Goal: Complete application form

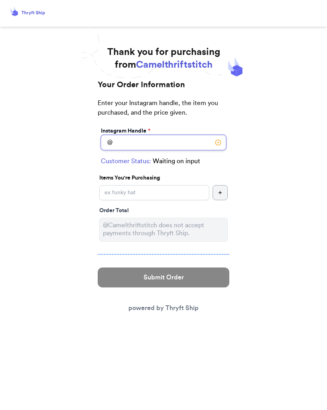
click at [201, 140] on input "Instagram Handle *" at bounding box center [163, 142] width 125 height 15
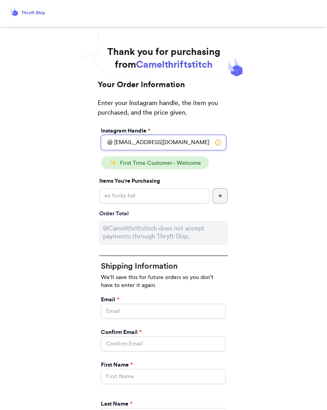
type input "[EMAIL_ADDRESS][DOMAIN_NAME]"
click at [198, 192] on input "Instagram Handle *" at bounding box center [154, 195] width 110 height 15
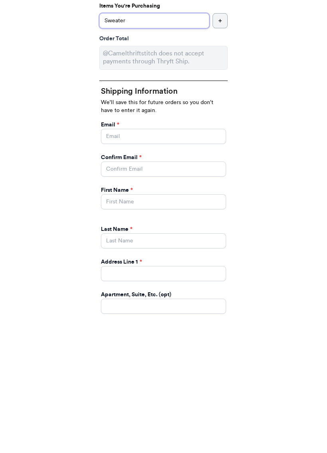
scroll to position [43, 0]
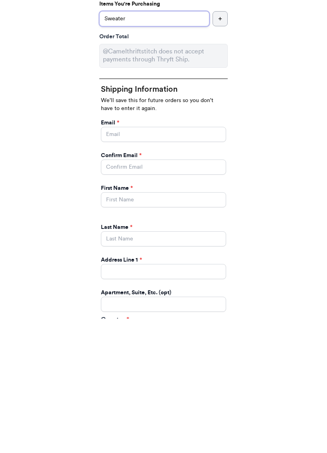
type input "Sweater"
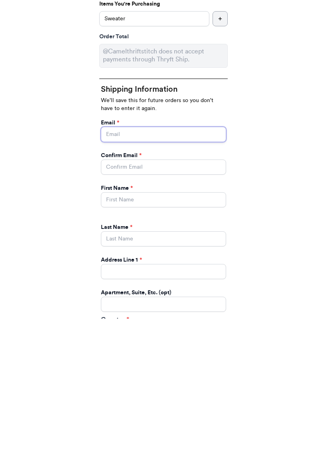
click at [143, 261] on input "Instagram Handle *" at bounding box center [163, 268] width 125 height 15
type input "[EMAIL_ADDRESS][DOMAIN_NAME]"
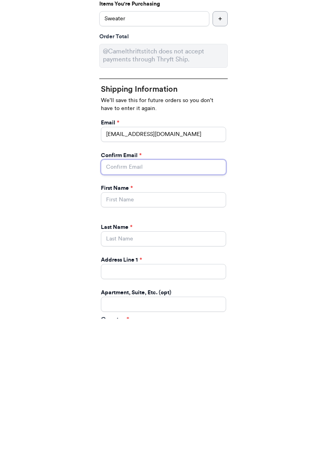
click at [151, 294] on input "Instagram Handle *" at bounding box center [163, 301] width 125 height 15
type input "[EMAIL_ADDRESS][DOMAIN_NAME]"
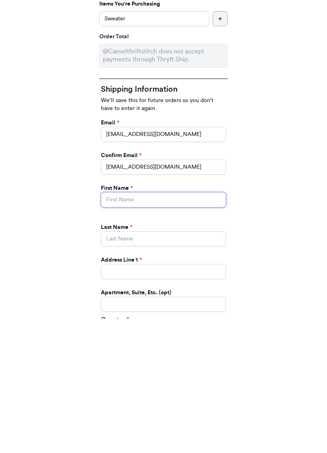
click at [144, 326] on input "Instagram Handle *" at bounding box center [163, 333] width 125 height 15
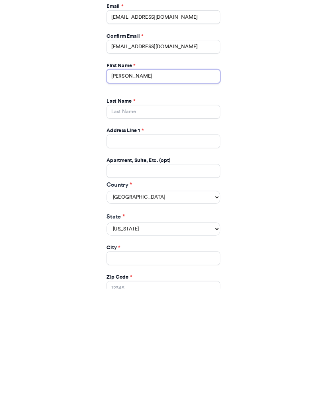
scroll to position [190, 0]
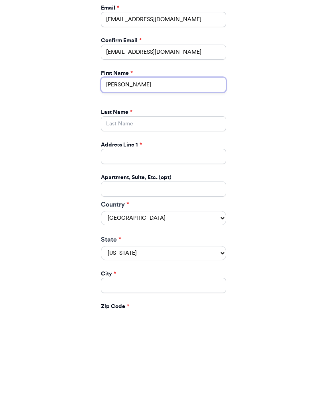
type input "[PERSON_NAME]"
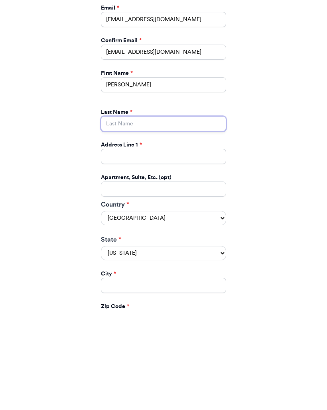
click at [169, 218] on input "Instagram Handle *" at bounding box center [163, 225] width 125 height 15
type input "[PERSON_NAME]"
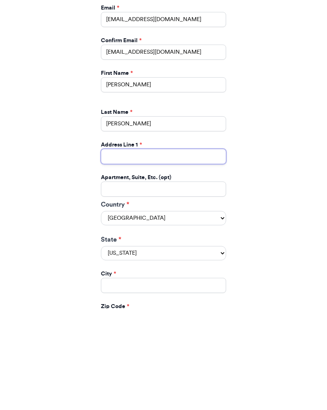
click at [149, 251] on input "Instagram Handle *" at bounding box center [163, 258] width 125 height 15
type input "[STREET_ADDRESS]"
click at [224, 348] on select "[US_STATE] [US_STATE] [US_STATE] [US_STATE] [US_STATE] [US_STATE] [US_STATE] [U…" at bounding box center [163, 355] width 125 height 14
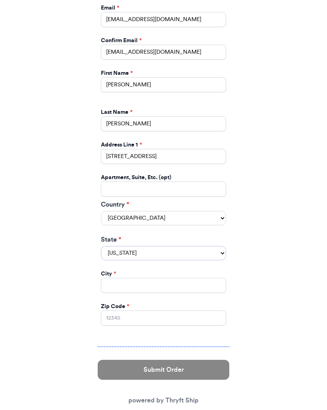
select select "IL"
click at [141, 270] on div "City *" at bounding box center [163, 274] width 125 height 8
click at [147, 278] on input "Instagram Handle *" at bounding box center [163, 285] width 125 height 15
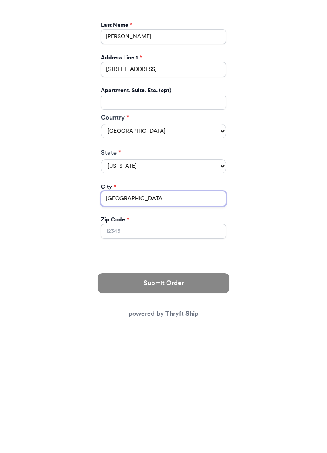
scroll to position [259, 0]
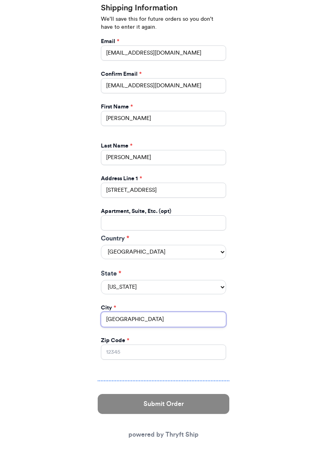
type input "[GEOGRAPHIC_DATA]"
click at [155, 344] on input "Zip Code *" at bounding box center [163, 351] width 125 height 15
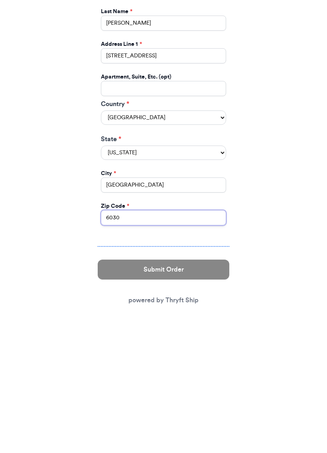
type input "60302"
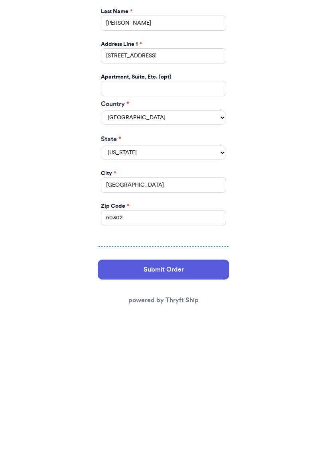
click at [206, 394] on button "Submit Order" at bounding box center [163, 404] width 131 height 20
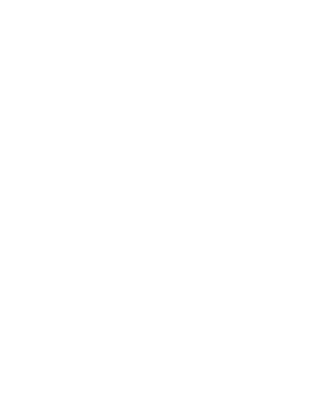
scroll to position [0, 0]
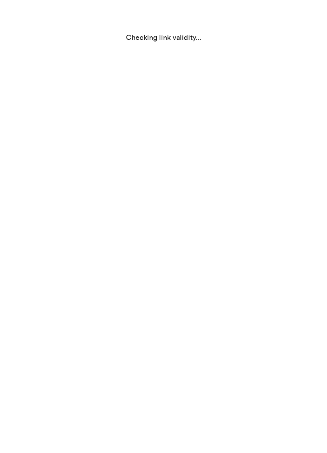
select select "IL"
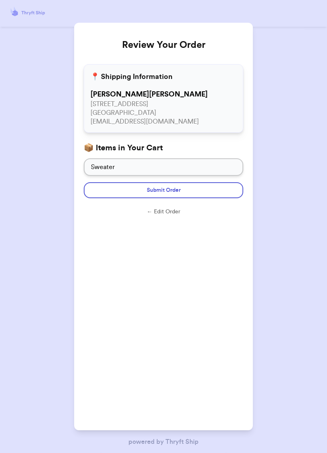
click at [225, 188] on button "Submit Order" at bounding box center [163, 190] width 159 height 16
